Goal: Task Accomplishment & Management: Complete application form

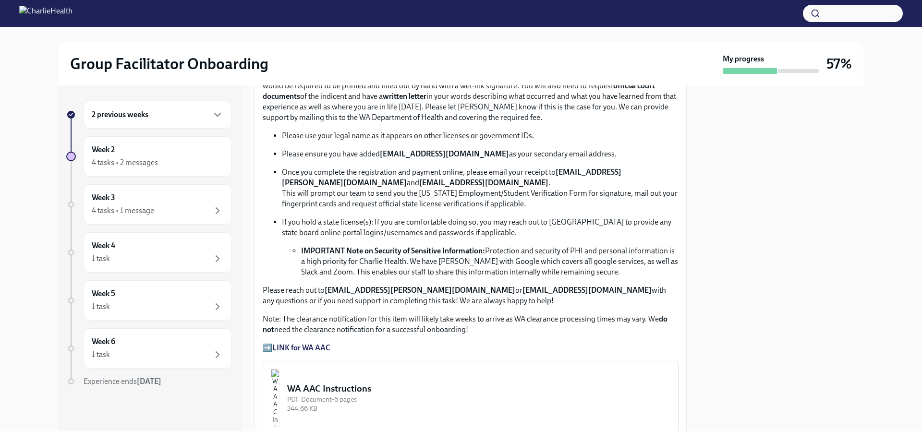
scroll to position [672, 0]
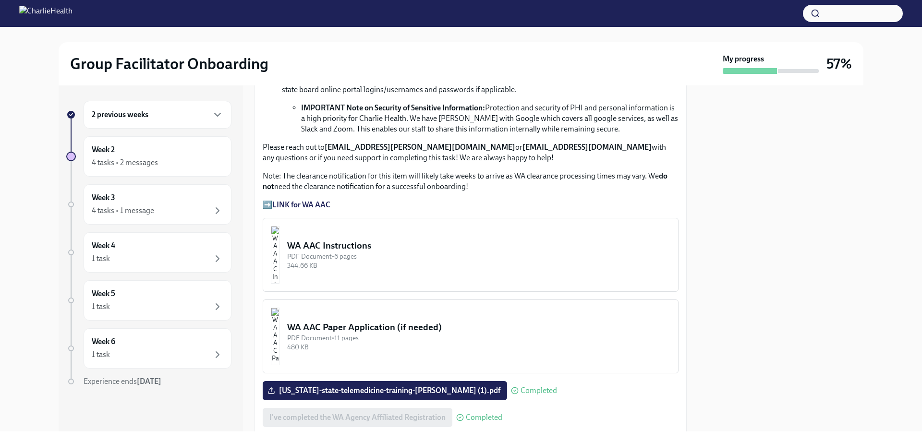
click at [379, 243] on div "WA AAC Instructions" at bounding box center [478, 246] width 383 height 12
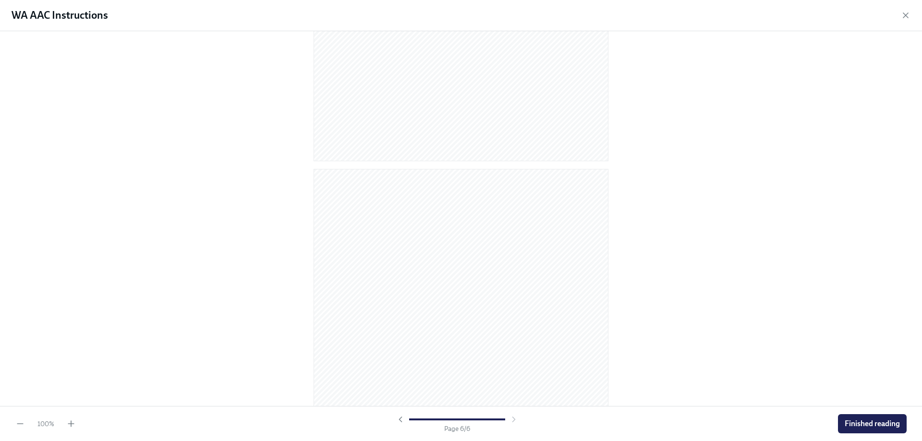
scroll to position [1967, 0]
click at [72, 428] on icon "button" at bounding box center [71, 424] width 10 height 10
click at [72, 426] on icon "button" at bounding box center [71, 424] width 10 height 10
click at [511, 418] on div at bounding box center [457, 420] width 123 height 10
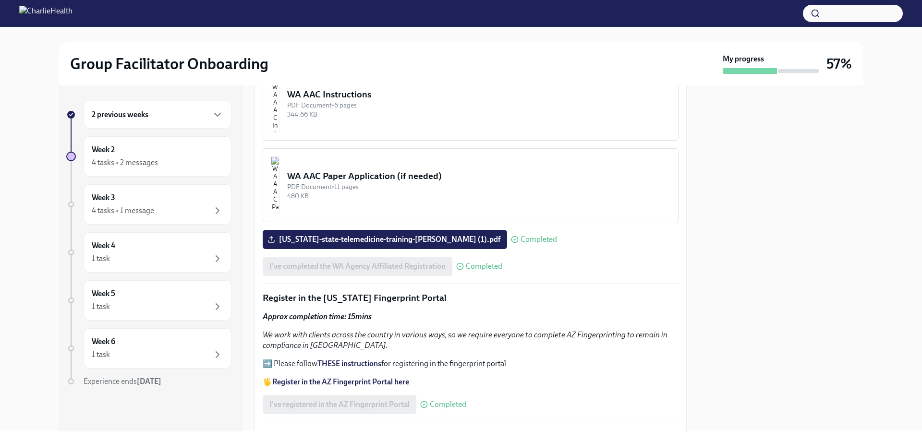
scroll to position [865, 0]
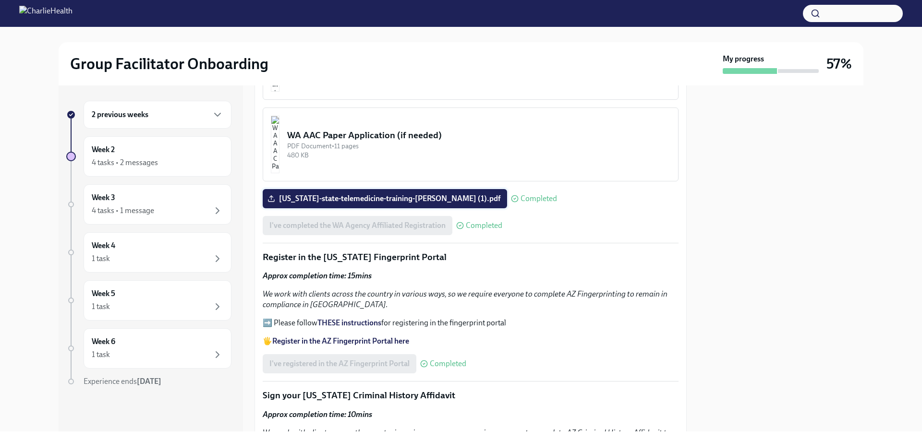
click at [391, 195] on span "[US_STATE]-state-telemedicine-training-[PERSON_NAME] (1).pdf" at bounding box center [384, 199] width 231 height 10
click at [0, 0] on input "[US_STATE]-state-telemedicine-training-[PERSON_NAME] (1).pdf" at bounding box center [0, 0] width 0 height 0
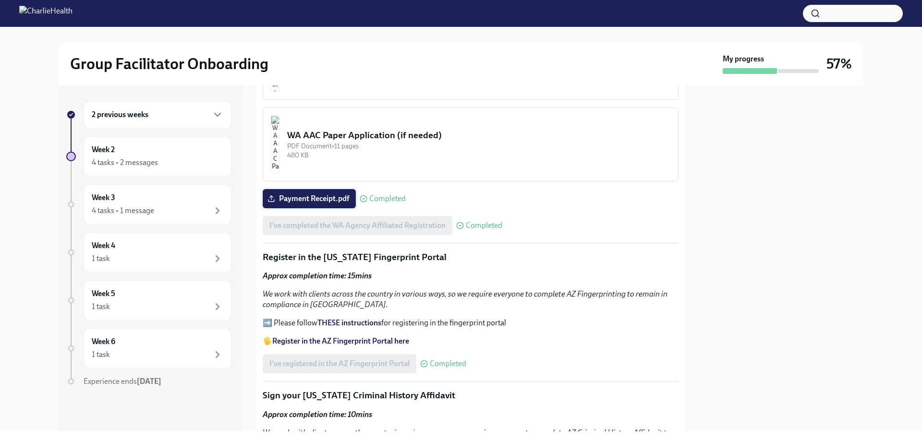
click at [311, 195] on span "Payment Receipt.pdf" at bounding box center [309, 199] width 80 height 10
click at [0, 0] on input "Payment Receipt.pdf" at bounding box center [0, 0] width 0 height 0
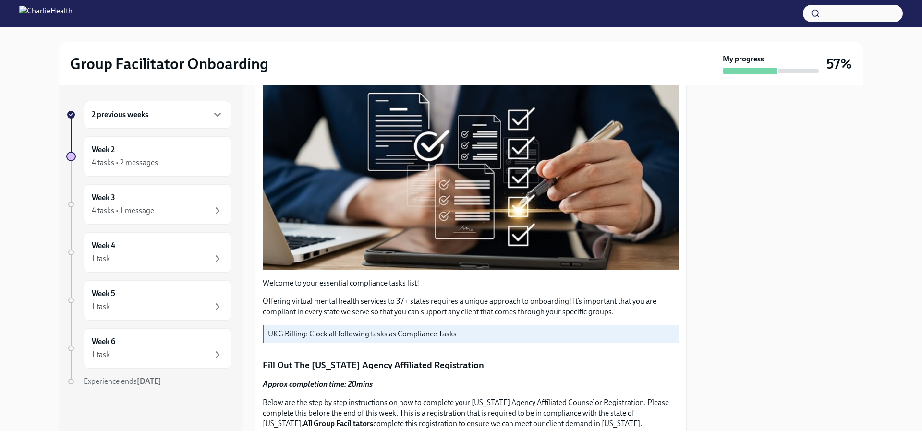
scroll to position [0, 0]
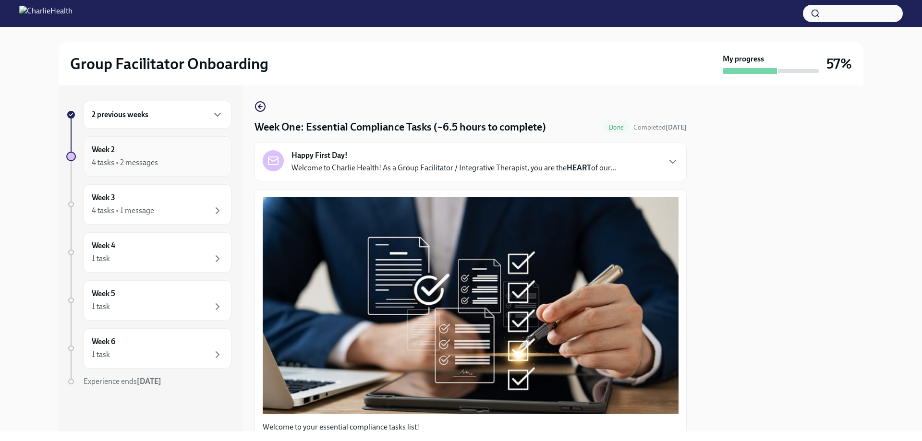
click at [145, 158] on div "4 tasks • 2 messages" at bounding box center [125, 163] width 66 height 11
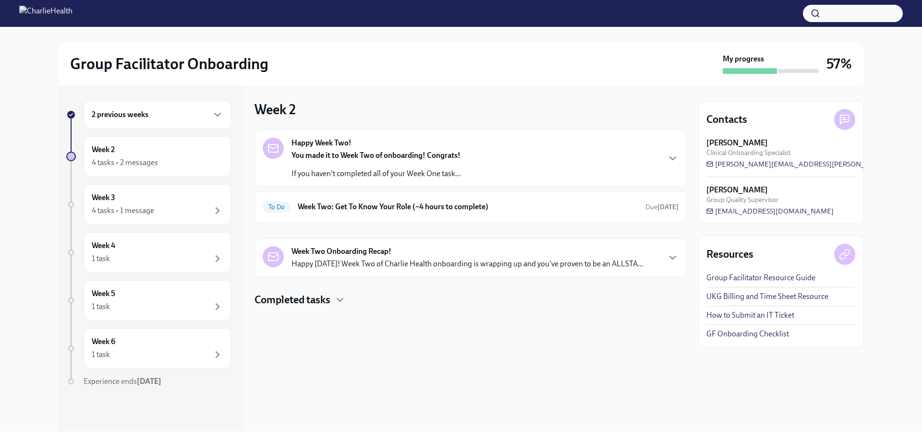
click at [395, 262] on p "Happy [DATE]! Week Two of Charlie Health onboarding is wrapping up and you've p…" at bounding box center [468, 264] width 352 height 11
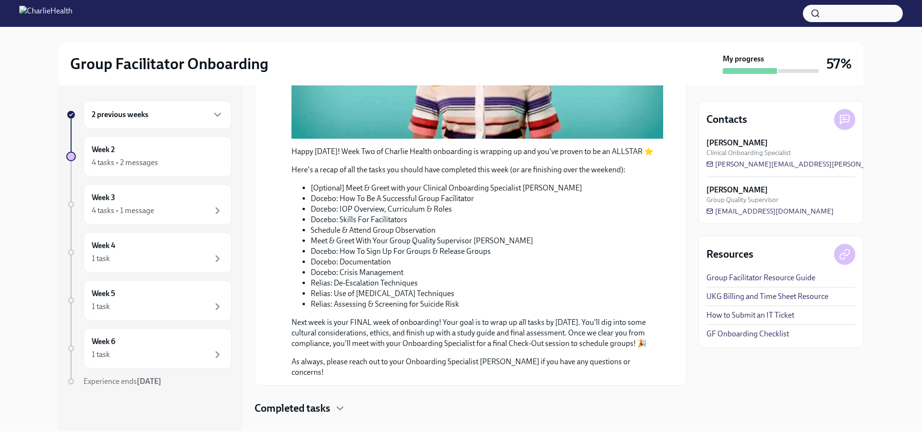
scroll to position [379, 0]
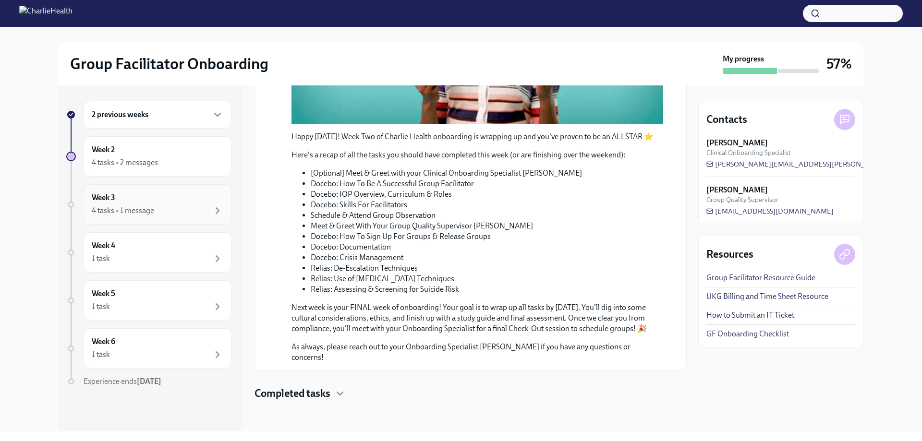
click at [152, 204] on div "Week 3 4 tasks • 1 message" at bounding box center [158, 205] width 132 height 24
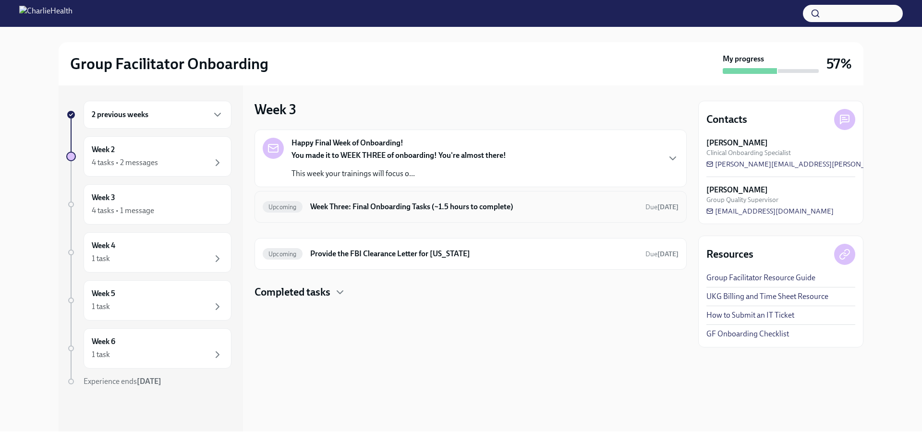
click at [390, 211] on h6 "Week Three: Final Onboarding Tasks (~1.5 hours to complete)" at bounding box center [474, 207] width 328 height 11
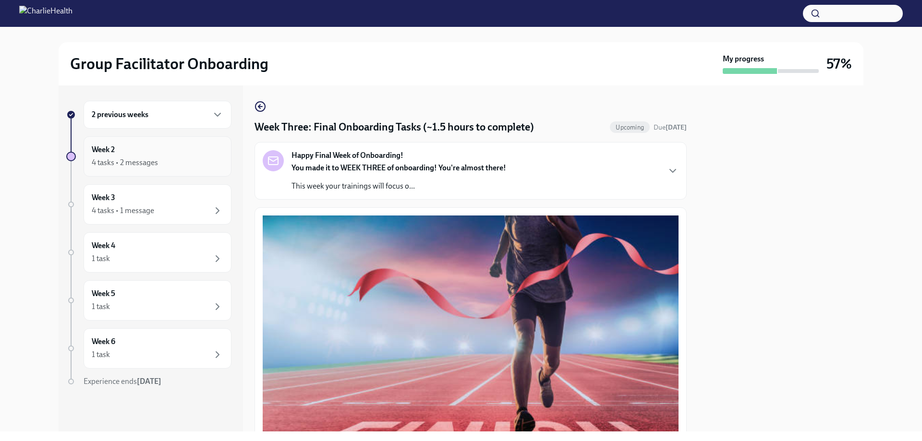
click at [153, 162] on div "4 tasks • 2 messages" at bounding box center [125, 163] width 66 height 11
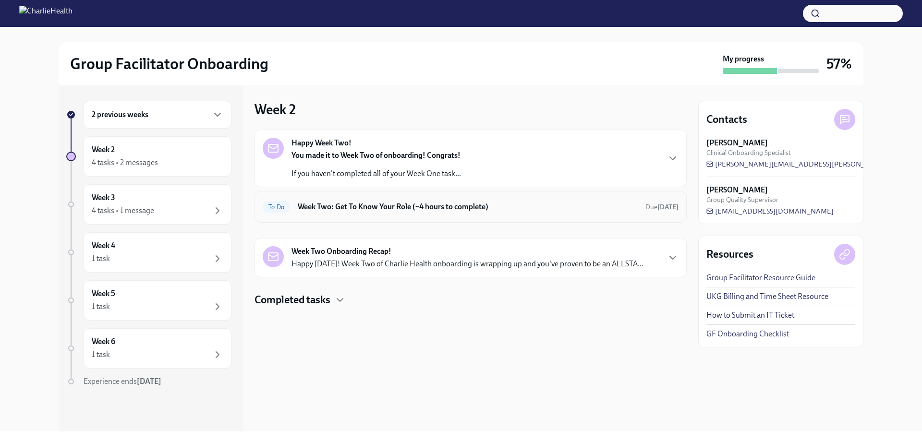
click at [387, 213] on div "To Do Week Two: Get To Know Your Role (~4 hours to complete) Due [DATE]" at bounding box center [471, 206] width 416 height 15
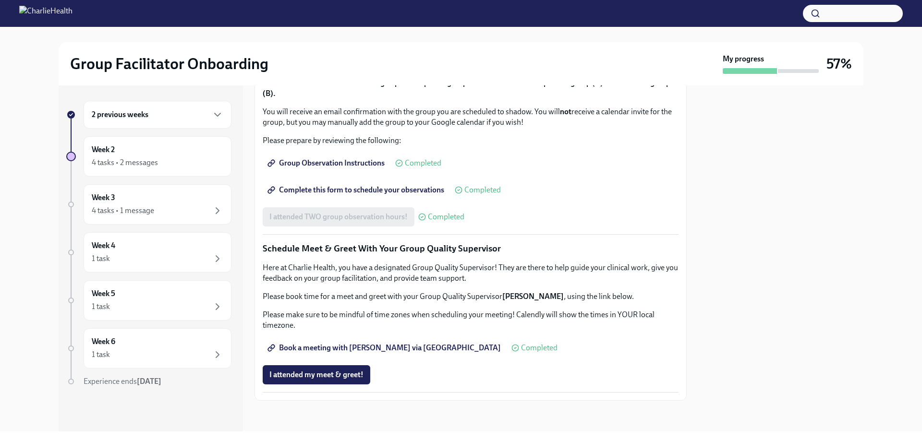
scroll to position [835, 0]
click at [143, 251] on div "Week 4 1 task" at bounding box center [158, 253] width 132 height 24
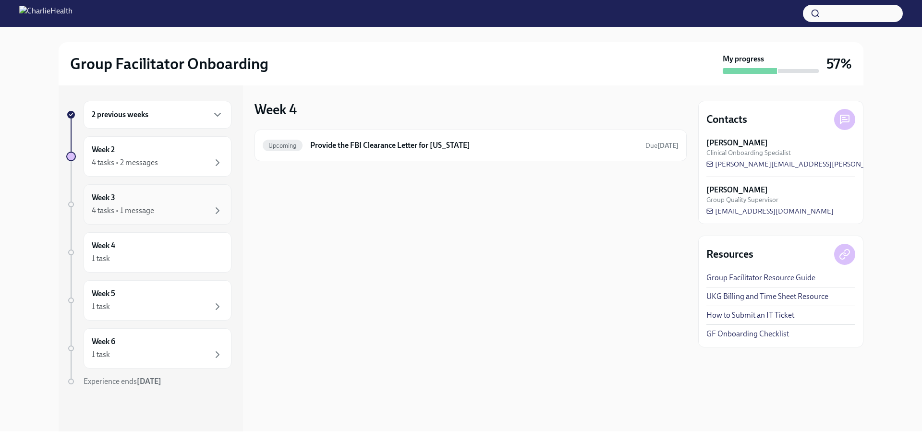
click at [153, 213] on div "4 tasks • 1 message" at bounding box center [123, 211] width 62 height 11
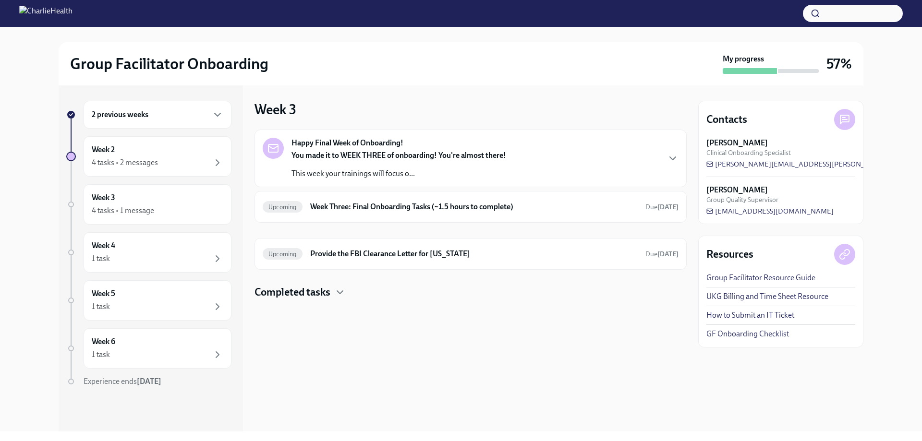
click at [310, 296] on h4 "Completed tasks" at bounding box center [293, 292] width 76 height 14
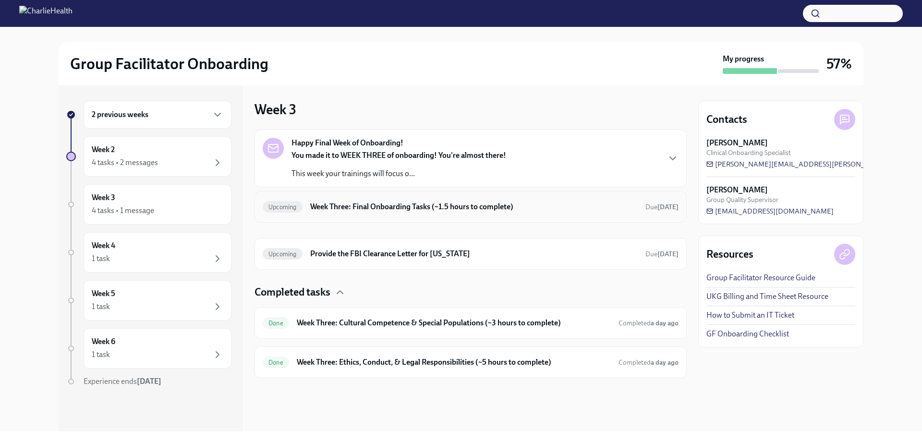
click at [383, 209] on h6 "Week Three: Final Onboarding Tasks (~1.5 hours to complete)" at bounding box center [474, 207] width 328 height 11
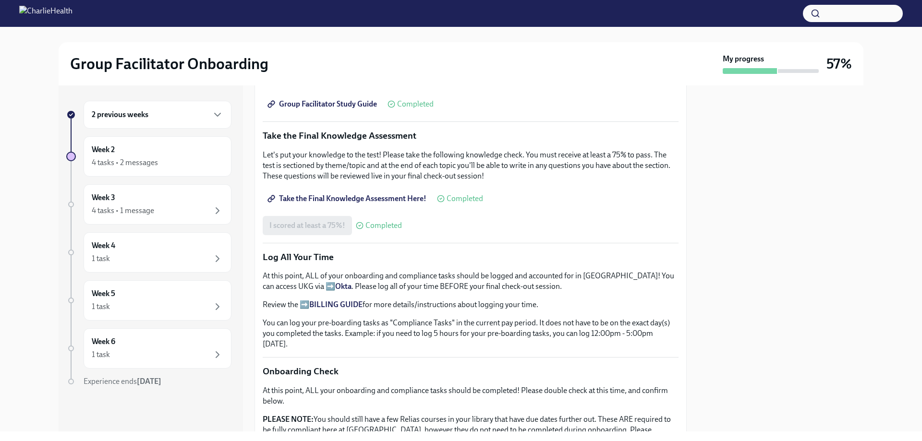
scroll to position [698, 0]
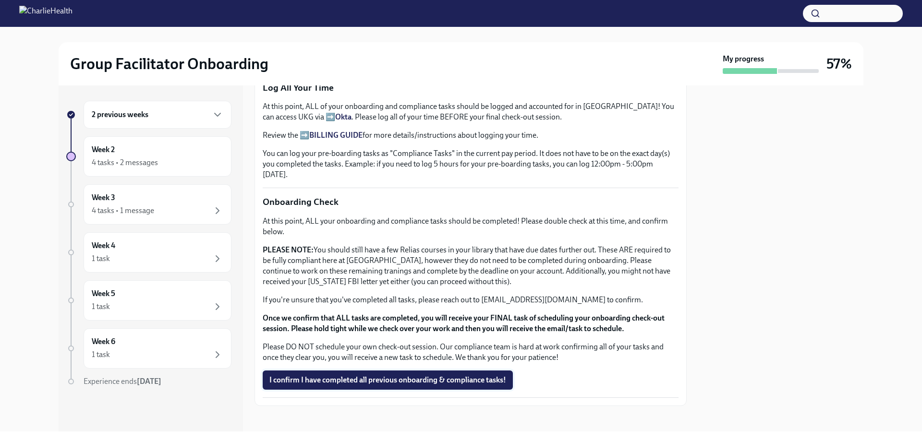
click at [379, 376] on span "I confirm I have completed all previous onboarding & compliance tasks!" at bounding box center [387, 381] width 237 height 10
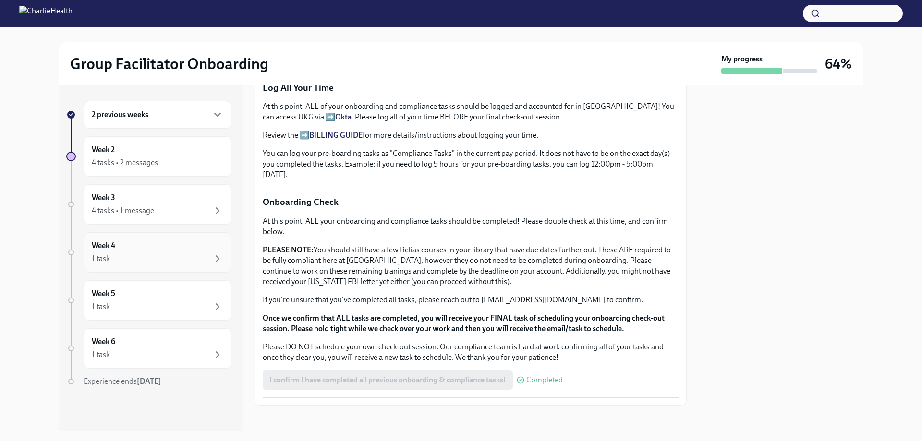
click at [100, 247] on h6 "Week 4" at bounding box center [104, 246] width 24 height 11
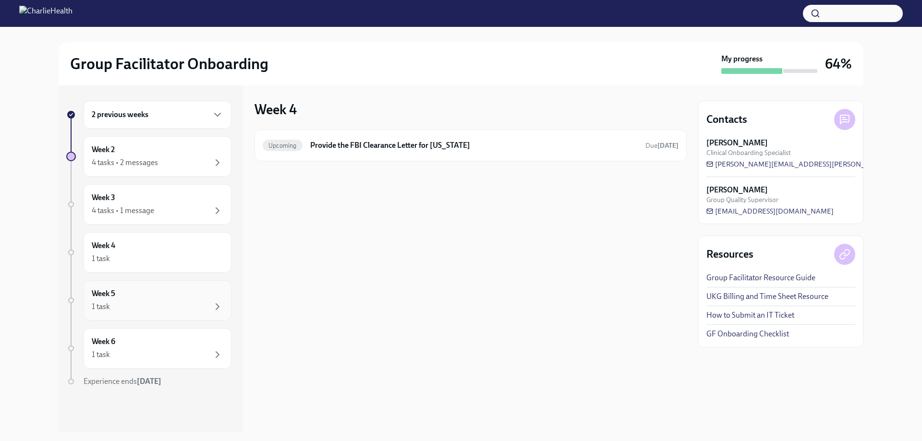
click at [144, 299] on div "Week 5 1 task" at bounding box center [158, 301] width 132 height 24
click at [142, 342] on div "Week 6 1 task" at bounding box center [158, 349] width 132 height 24
click at [105, 350] on div "1 task" at bounding box center [101, 355] width 18 height 11
click at [105, 293] on h6 "Week 5" at bounding box center [104, 294] width 24 height 11
click at [112, 260] on div "1 task" at bounding box center [158, 259] width 132 height 12
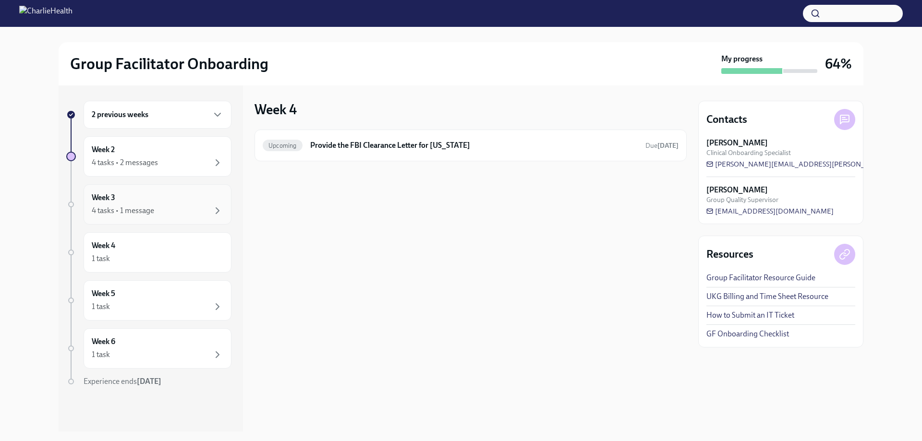
click at [113, 207] on div "4 tasks • 1 message" at bounding box center [123, 211] width 62 height 11
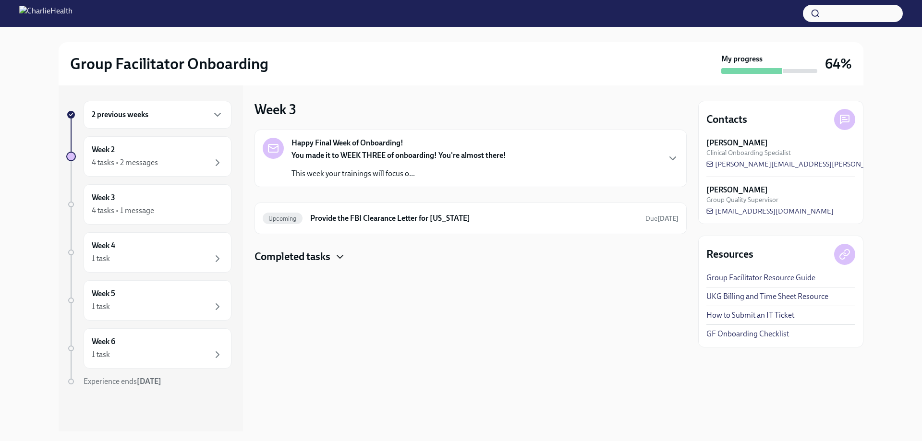
click at [341, 256] on icon "button" at bounding box center [340, 257] width 12 height 12
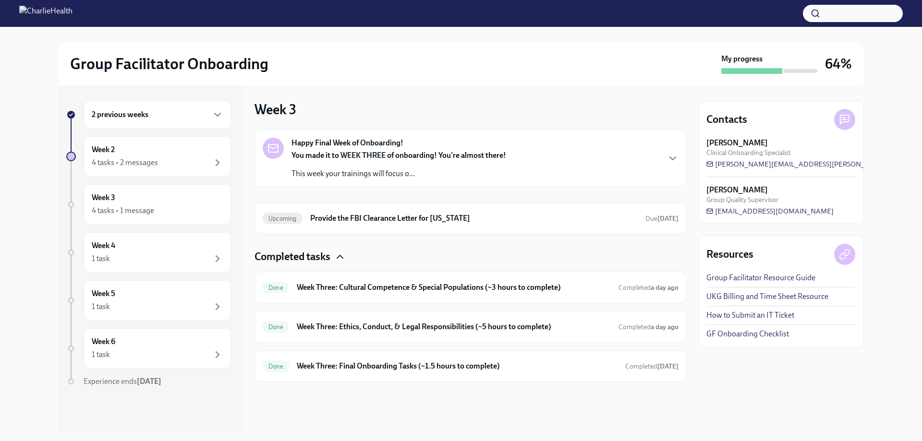
click at [743, 336] on link "GF Onboarding Checklist" at bounding box center [748, 334] width 83 height 11
